Goal: Information Seeking & Learning: Learn about a topic

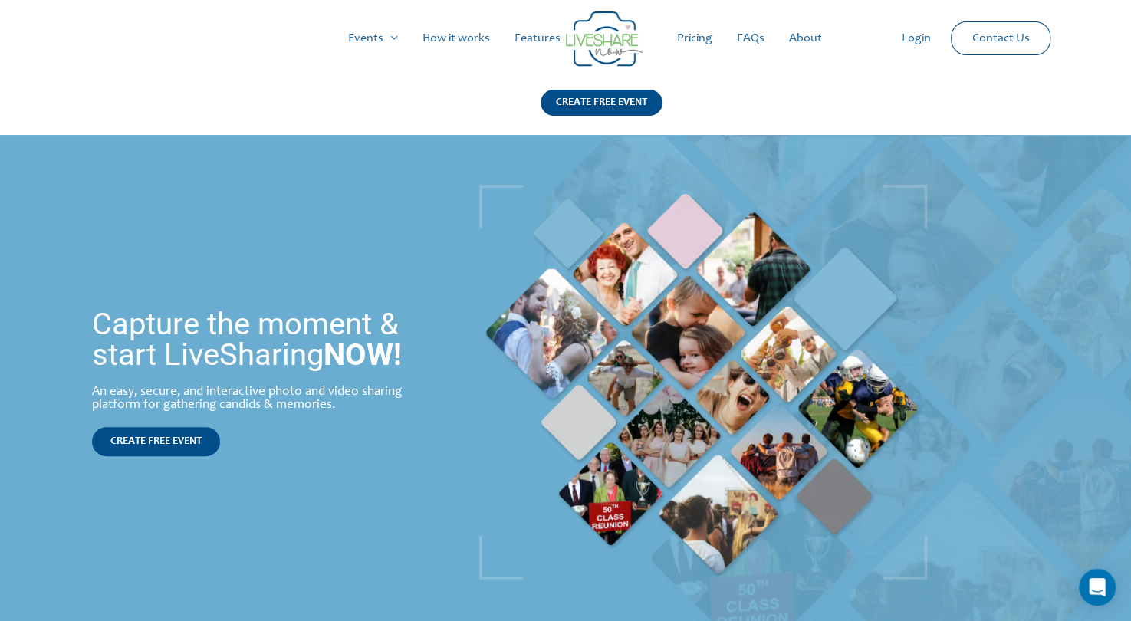
click at [704, 41] on link "Pricing" at bounding box center [695, 38] width 60 height 49
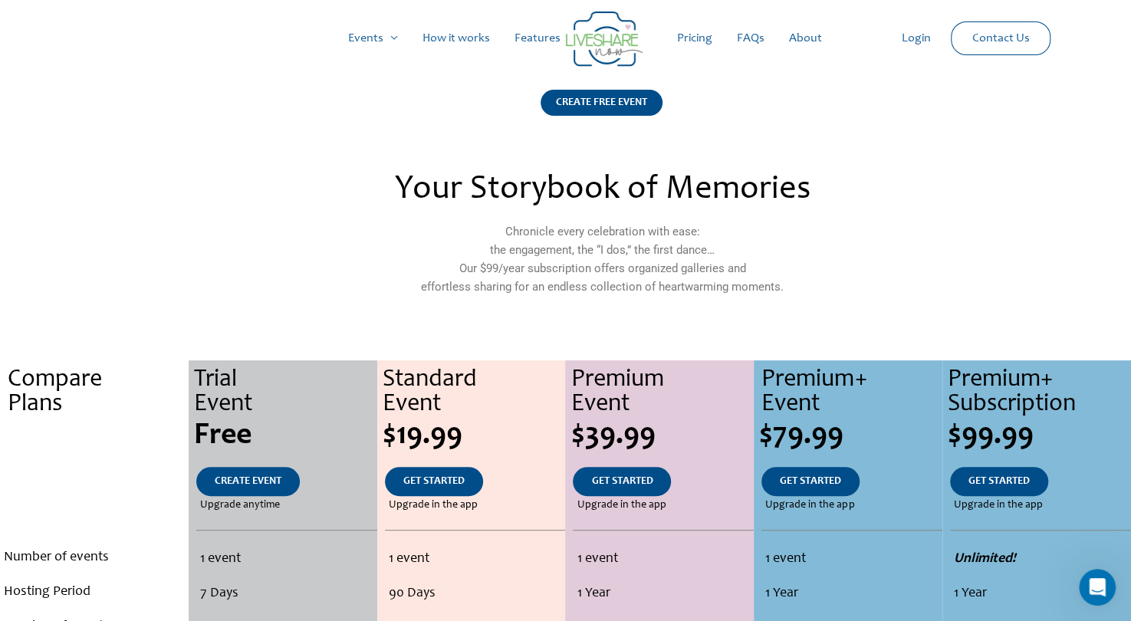
click at [445, 40] on link "How it works" at bounding box center [456, 38] width 92 height 49
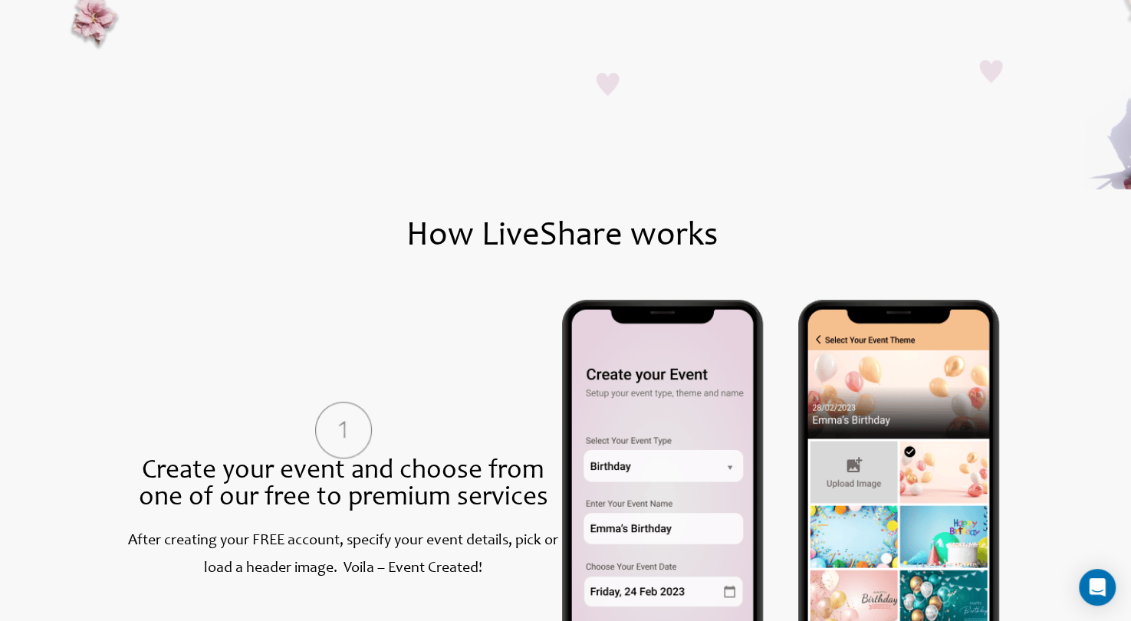
scroll to position [419, 0]
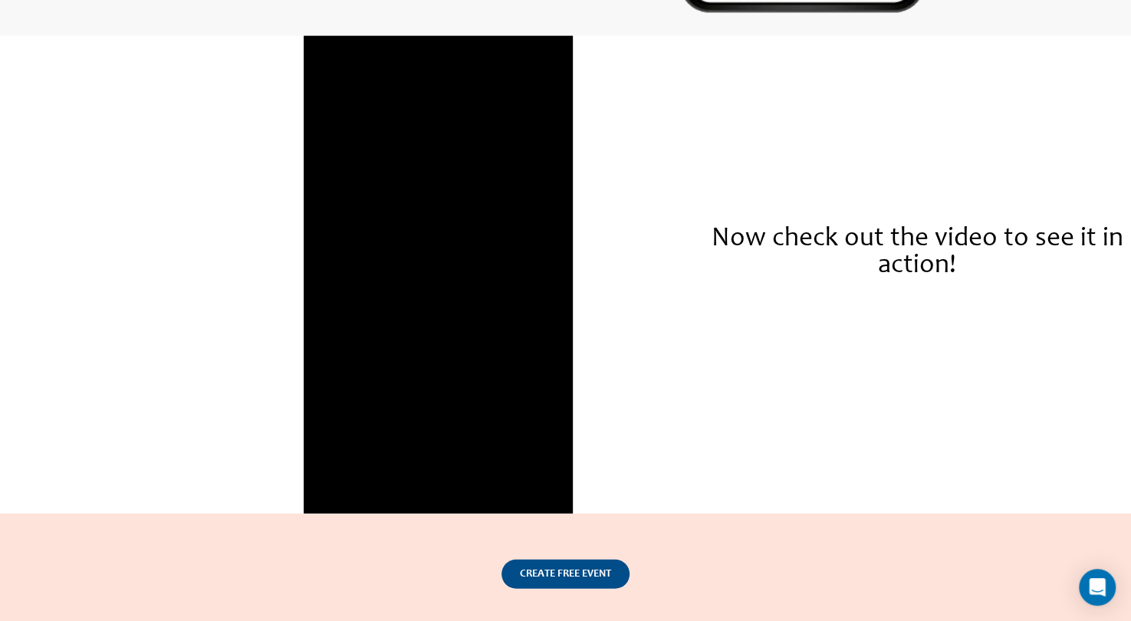
scroll to position [2142, 0]
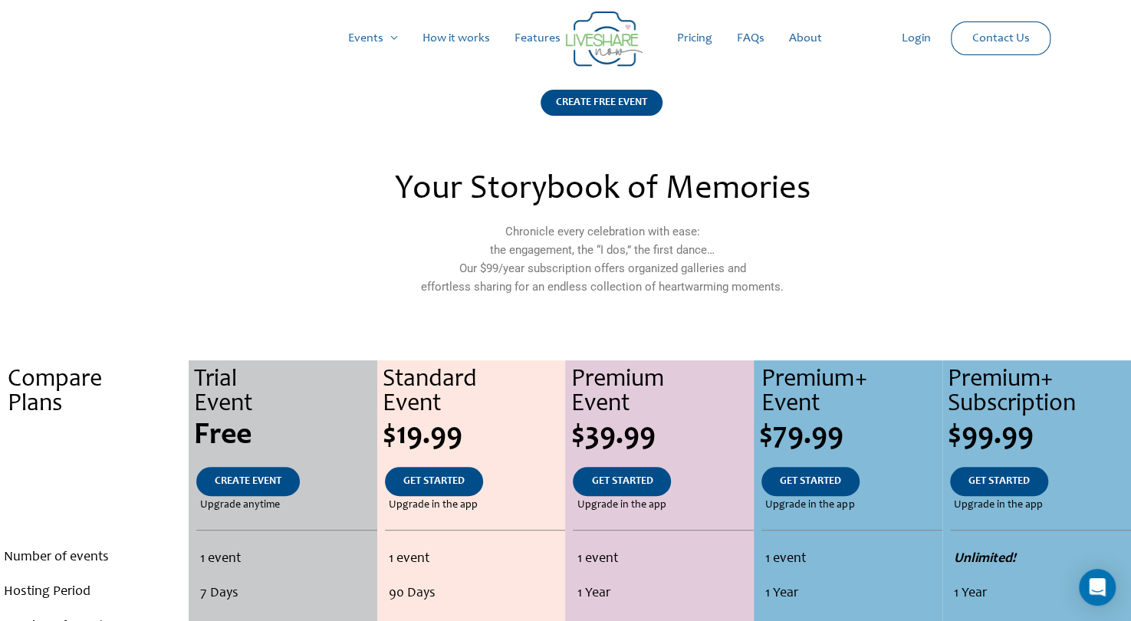
click at [746, 34] on link "FAQs" at bounding box center [750, 38] width 52 height 49
